Goal: Register for event/course

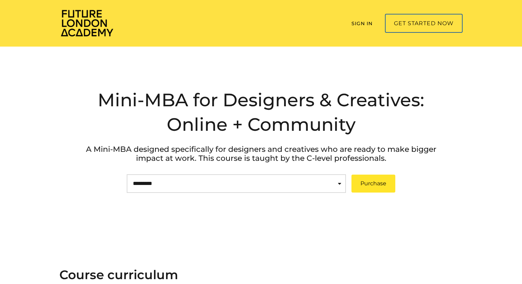
click at [86, 19] on img at bounding box center [86, 23] width 55 height 28
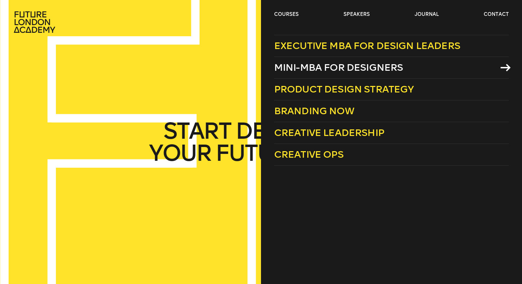
click at [315, 68] on span "Mini-MBA for Designers" at bounding box center [338, 67] width 129 height 11
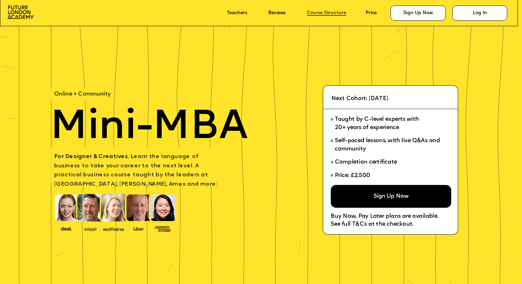
click at [328, 11] on link "Course Structure" at bounding box center [326, 13] width 39 height 5
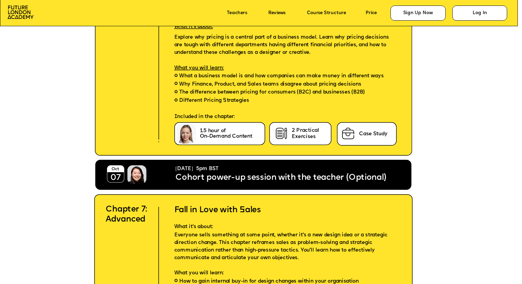
scroll to position [2606, 0]
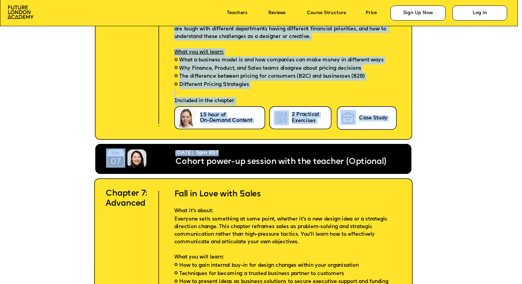
drag, startPoint x: 178, startPoint y: 161, endPoint x: 393, endPoint y: 161, distance: 215.1
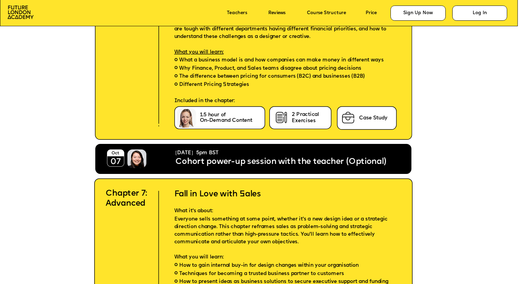
click at [235, 165] on span "Cohort power-up session with the teacher (Optional)" at bounding box center [280, 162] width 211 height 8
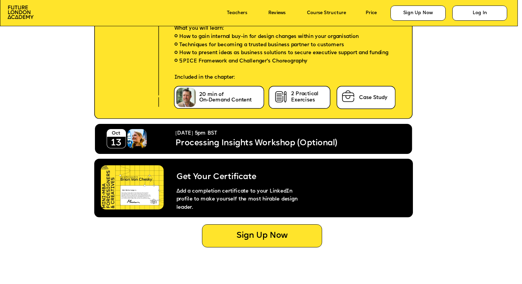
scroll to position [2841, 0]
